Goal: Navigation & Orientation: Find specific page/section

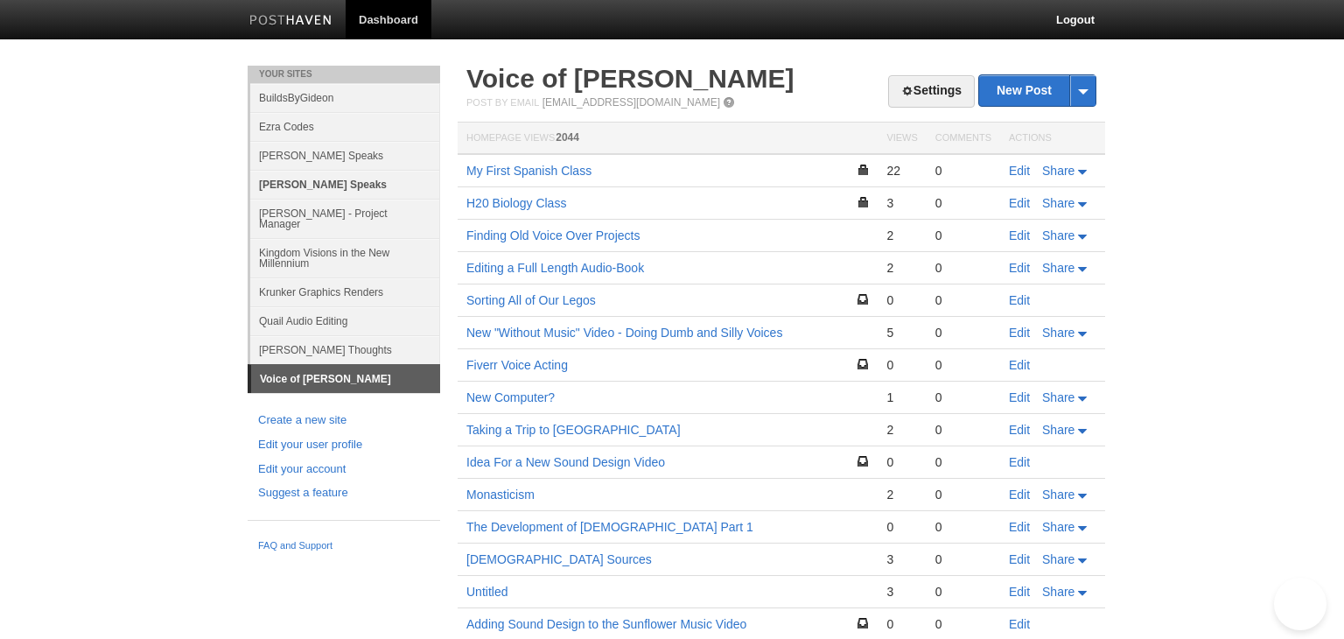
click at [357, 176] on link "[PERSON_NAME] Speaks" at bounding box center [345, 184] width 190 height 29
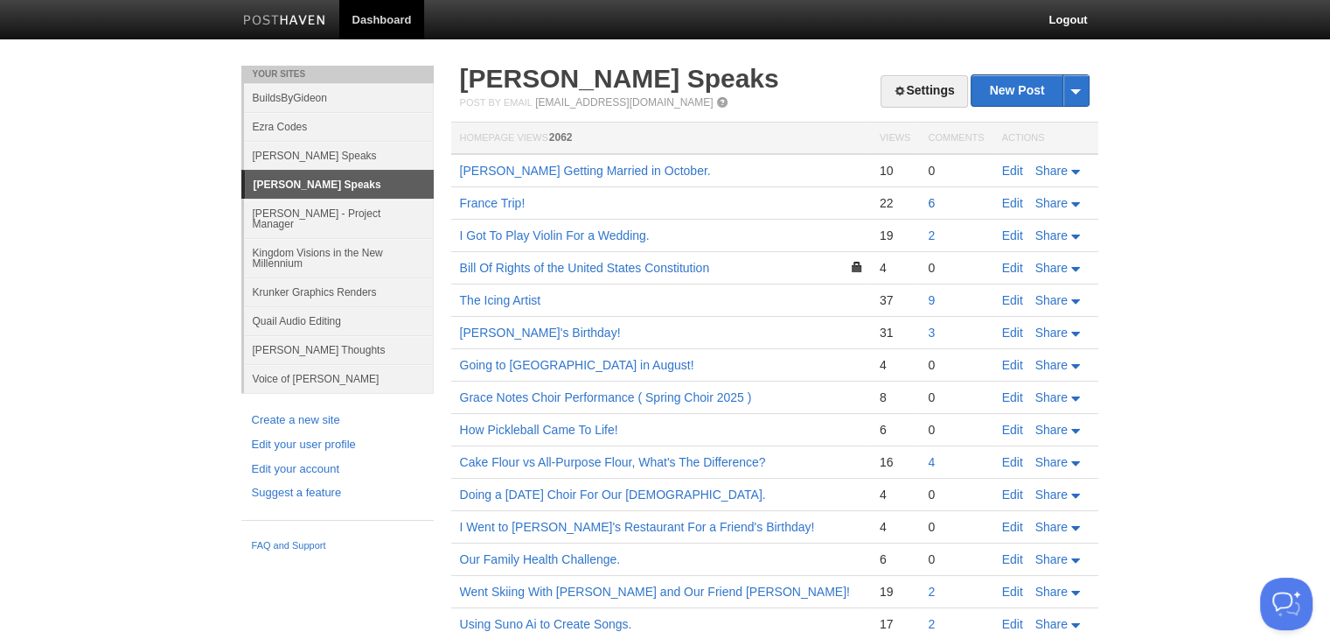
click at [932, 206] on link "6" at bounding box center [931, 203] width 7 height 14
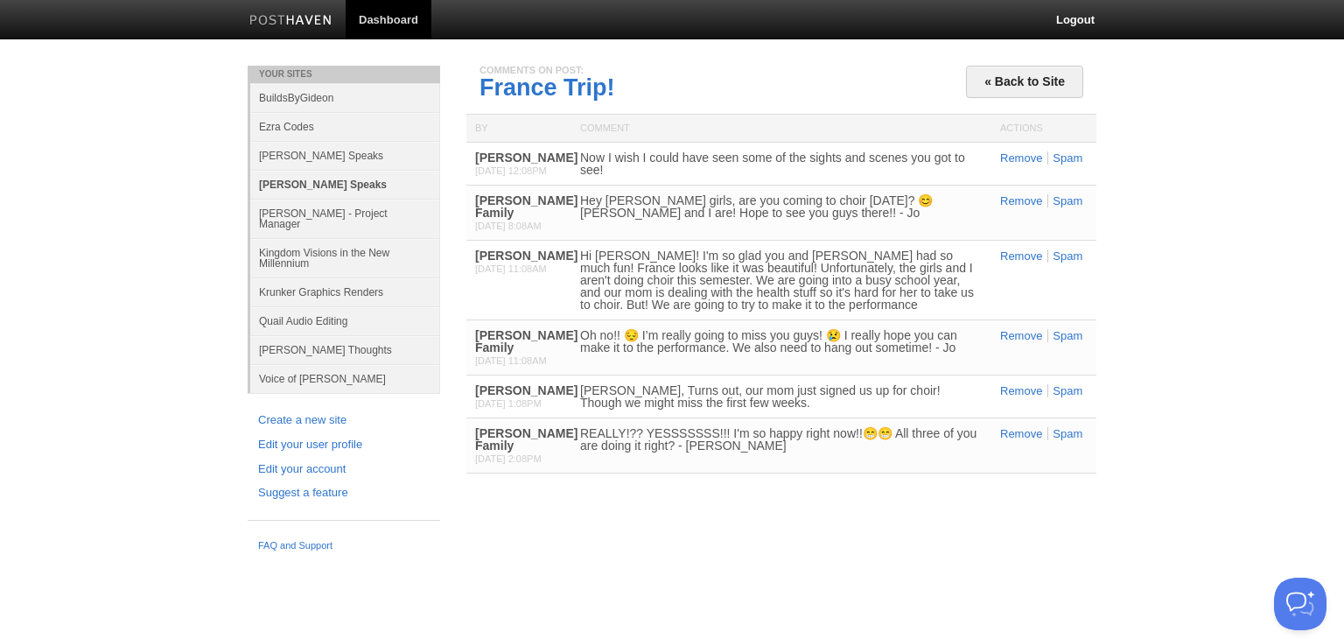
click at [374, 179] on link "[PERSON_NAME] Speaks" at bounding box center [345, 184] width 190 height 29
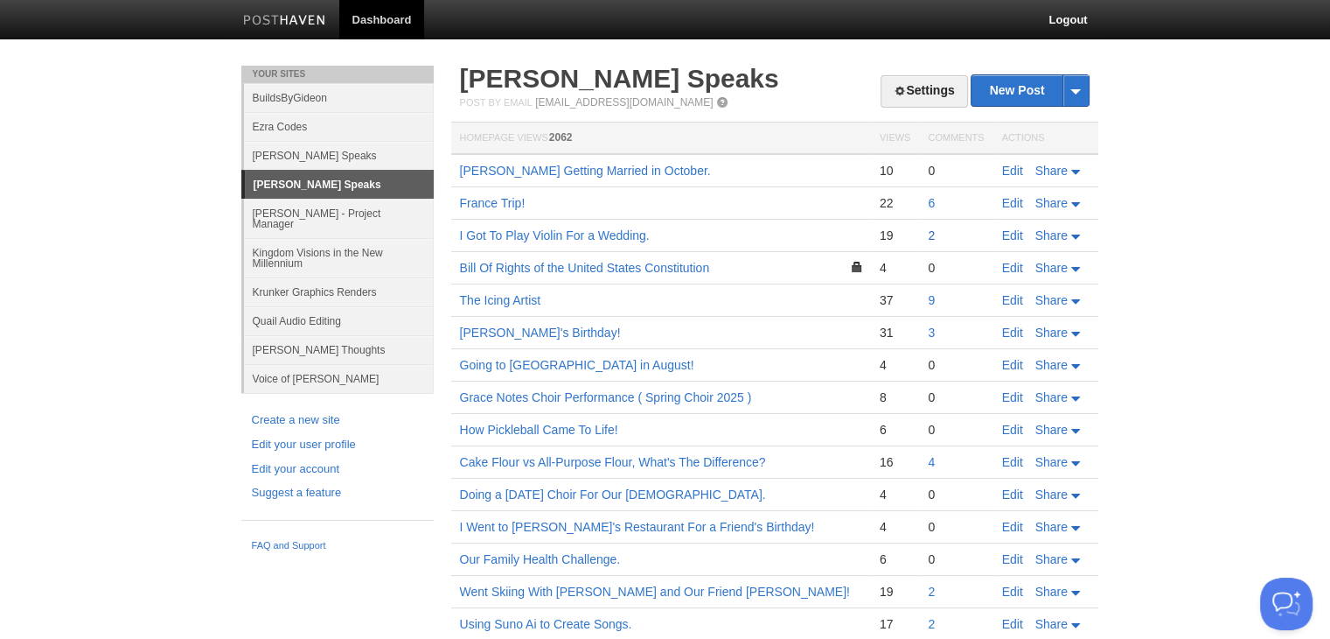
click at [931, 240] on link "2" at bounding box center [931, 235] width 7 height 14
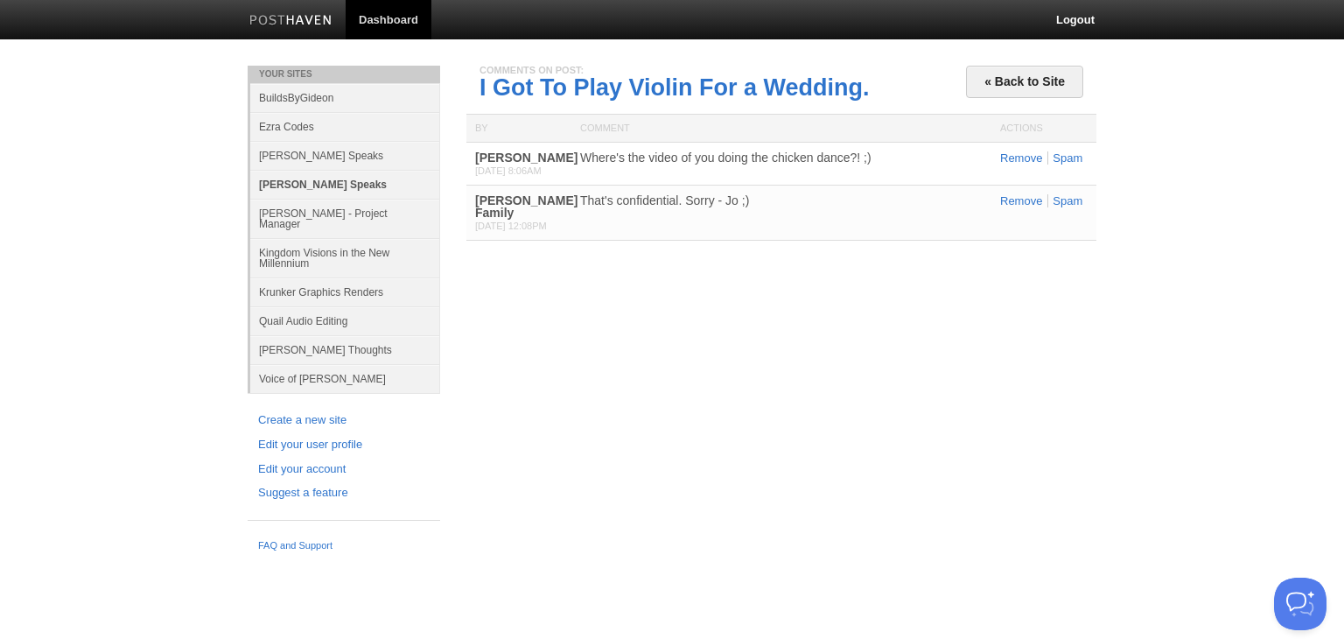
click at [346, 176] on link "[PERSON_NAME] Speaks" at bounding box center [345, 184] width 190 height 29
